Goal: Task Accomplishment & Management: Use online tool/utility

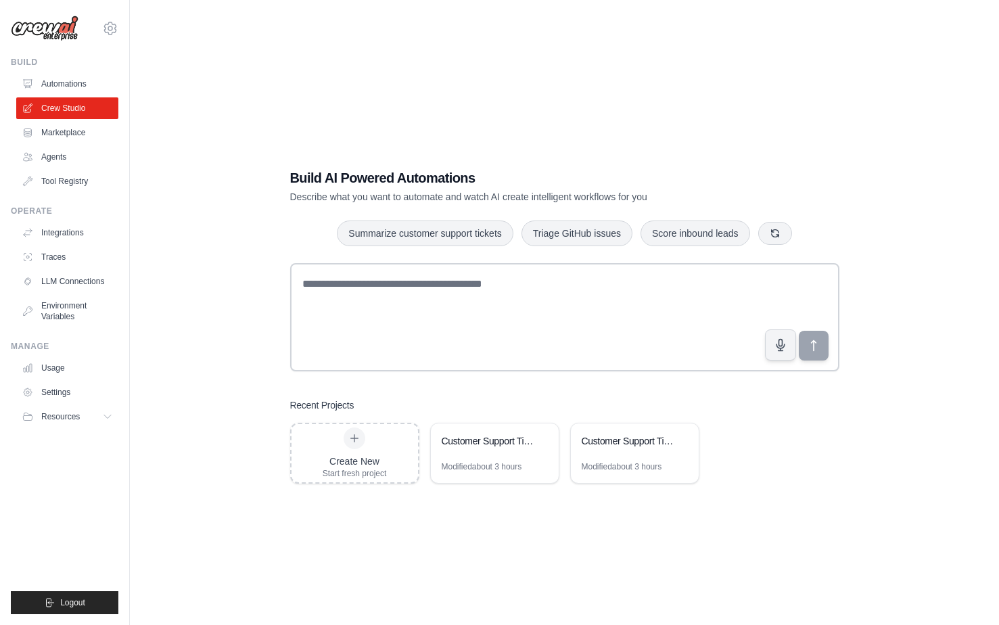
click at [94, 9] on div "[EMAIL_ADDRESS][DOMAIN_NAME] Settings" at bounding box center [65, 21] width 108 height 43
click at [90, 11] on div "karolinazanardi@outlook.com Settings" at bounding box center [65, 21] width 108 height 43
click at [90, 18] on div "karolinazanardi@outlook.com Settings" at bounding box center [65, 21] width 108 height 43
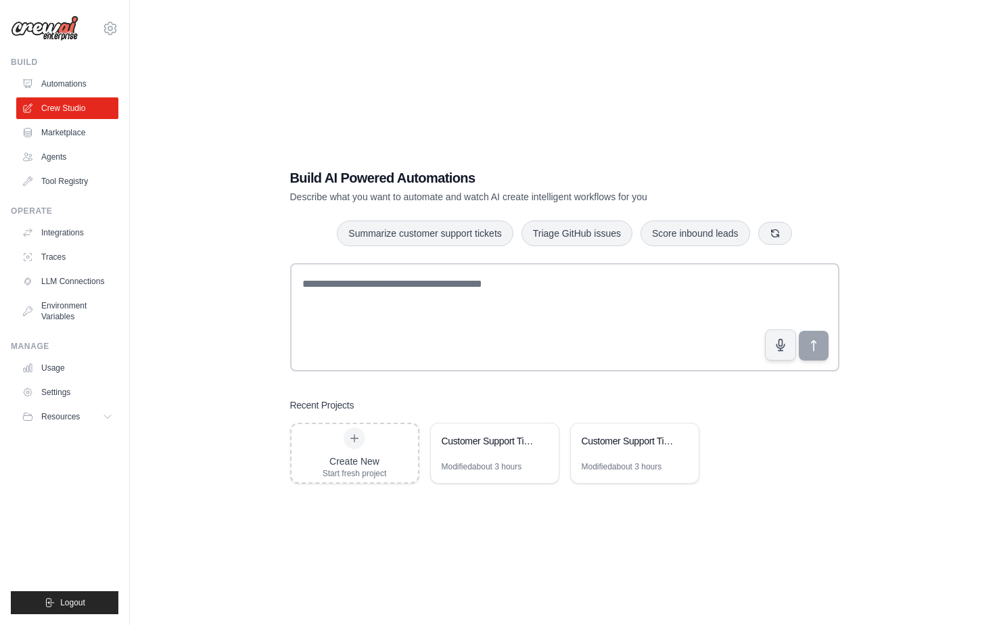
click at [99, 5] on div "karolinazanardi@outlook.com Settings" at bounding box center [65, 21] width 108 height 43
click at [97, 7] on div "karolinazanardi@outlook.com Settings" at bounding box center [65, 21] width 108 height 43
click at [7, 9] on div "karolinazanardi@outlook.com Settings Build Automations Crew Studio Marketplace" at bounding box center [65, 312] width 130 height 625
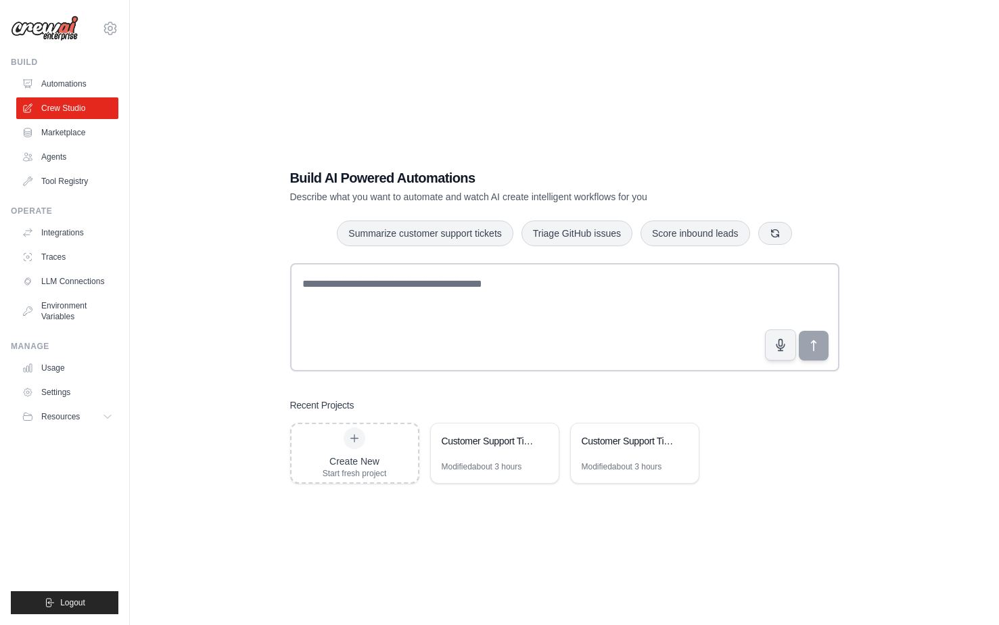
click at [135, 75] on div "Build AI Powered Automations Describe what you want to automate and watch AI cr…" at bounding box center [564, 326] width 869 height 625
click at [767, 168] on div "Build AI Powered Automations Describe what you want to automate and watch AI cr…" at bounding box center [564, 185] width 549 height 35
click at [681, 142] on div "Build AI Powered Automations Describe what you want to automate and watch AI cr…" at bounding box center [565, 326] width 826 height 625
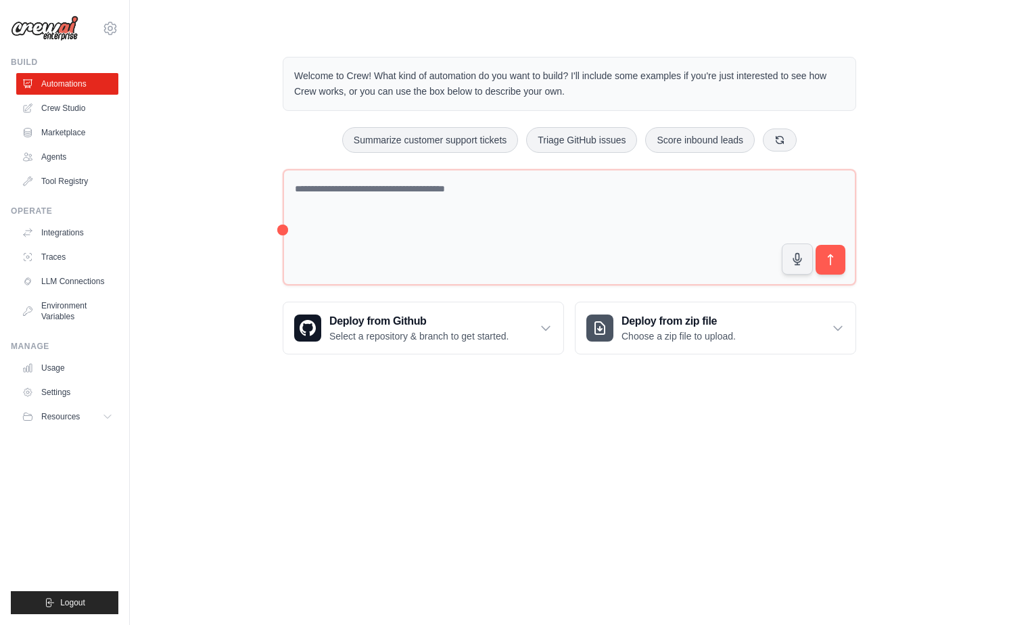
click at [687, 512] on body "[EMAIL_ADDRESS][DOMAIN_NAME] Settings Build Automations Crew Studio" at bounding box center [504, 312] width 1009 height 625
click at [235, 91] on div "Welcome to Crew! What kind of automation do you want to build? I'll include som…" at bounding box center [570, 205] width 836 height 341
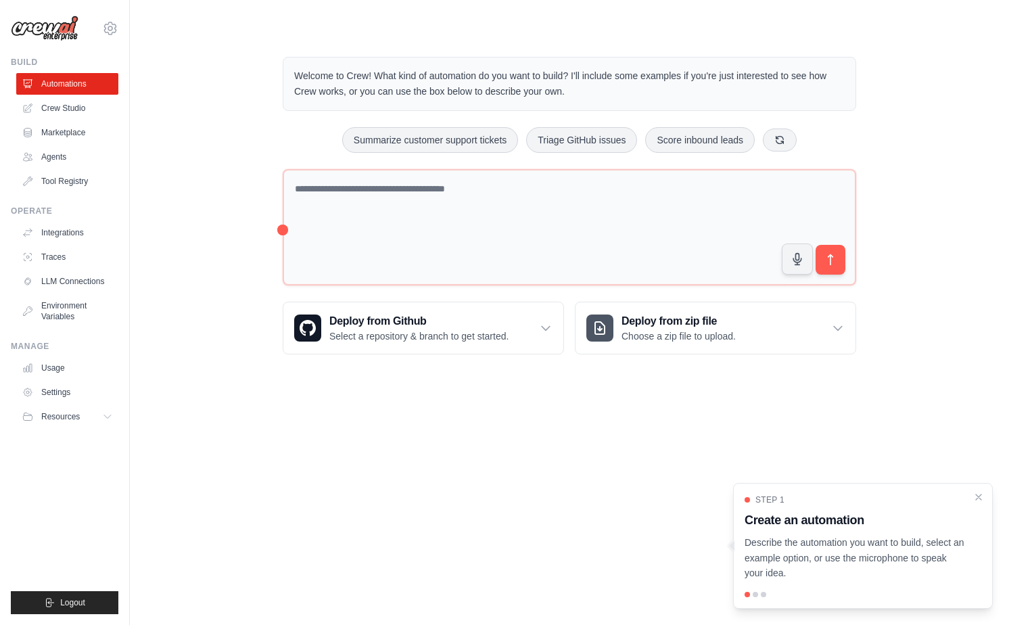
click at [98, 8] on div "[EMAIL_ADDRESS][DOMAIN_NAME] Settings" at bounding box center [65, 21] width 108 height 43
click at [98, 8] on div "karolinazanardi@outlook.com Settings" at bounding box center [65, 21] width 108 height 43
click at [77, 2] on div "karolinazanardi@outlook.com Settings" at bounding box center [65, 21] width 108 height 43
click at [104, 6] on div "karolinazanardi@outlook.com Settings" at bounding box center [65, 21] width 108 height 43
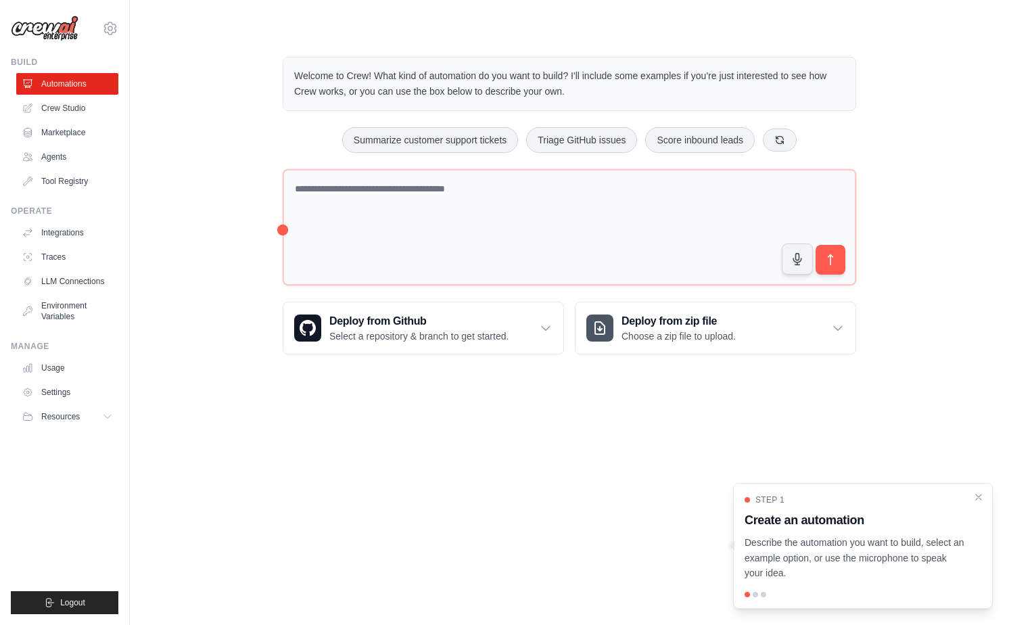
click at [206, 178] on div "Welcome to Crew! What kind of automation do you want to build? I'll include som…" at bounding box center [570, 205] width 836 height 341
click at [257, 93] on div "Welcome to Crew! What kind of automation do you want to build? I'll include som…" at bounding box center [570, 205] width 836 height 341
click at [86, 12] on div "karolinazanardi@outlook.com Settings" at bounding box center [65, 21] width 108 height 43
click at [235, 44] on div "Welcome to Crew! What kind of automation do you want to build? I'll include som…" at bounding box center [570, 205] width 836 height 341
